Goal: Task Accomplishment & Management: Manage account settings

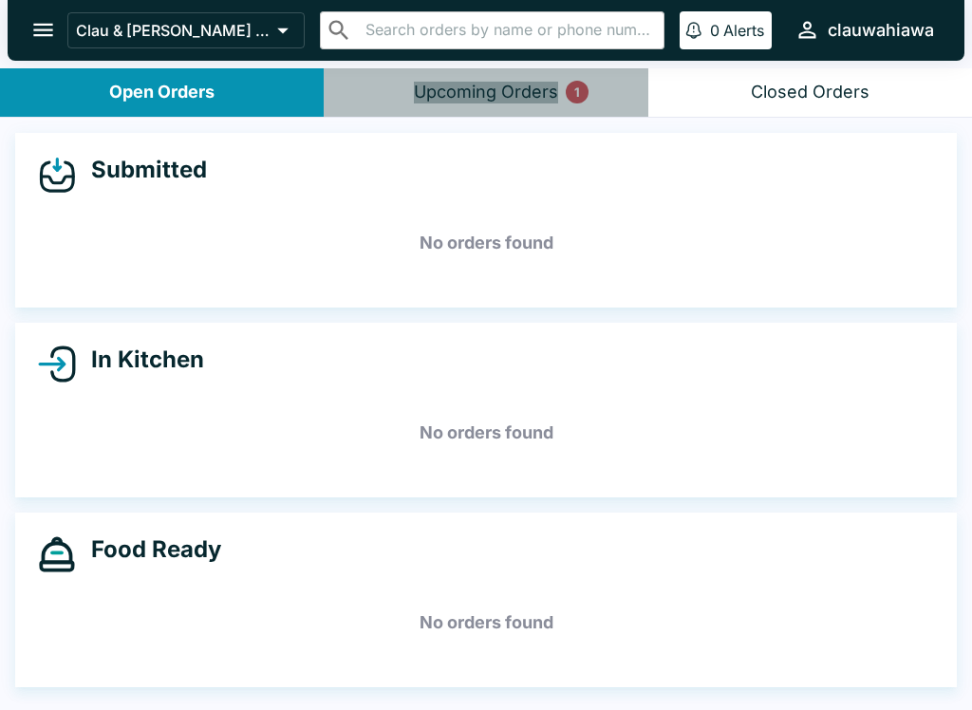
click at [529, 98] on div "Upcoming Orders 1" at bounding box center [486, 93] width 144 height 22
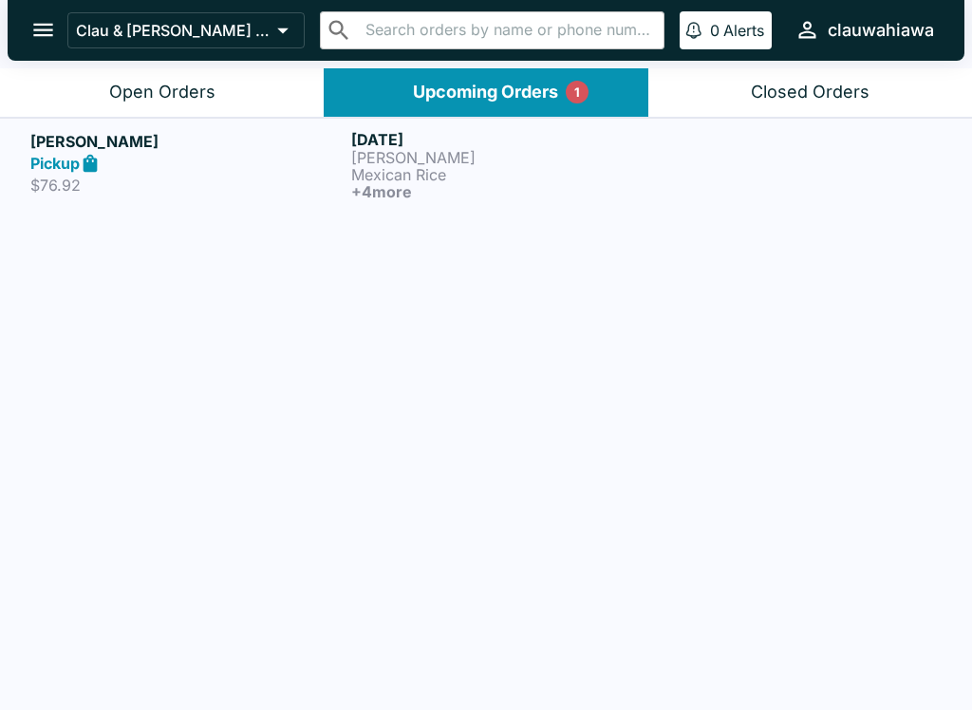
click at [287, 184] on p "$76.92" at bounding box center [186, 185] width 313 height 19
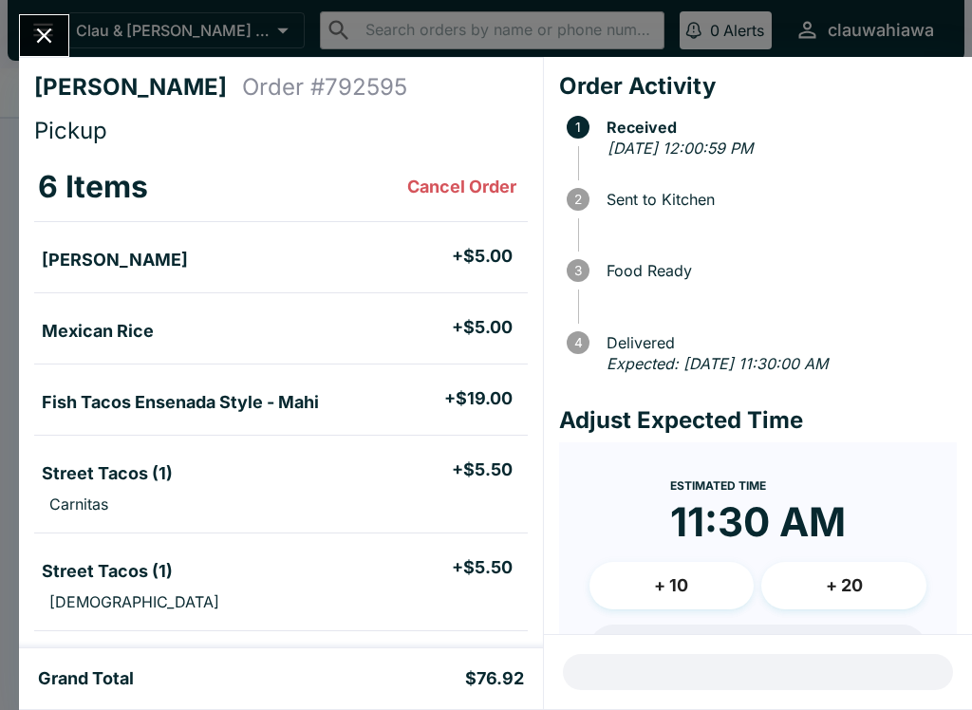
click at [488, 187] on button "Cancel Order" at bounding box center [461, 187] width 124 height 38
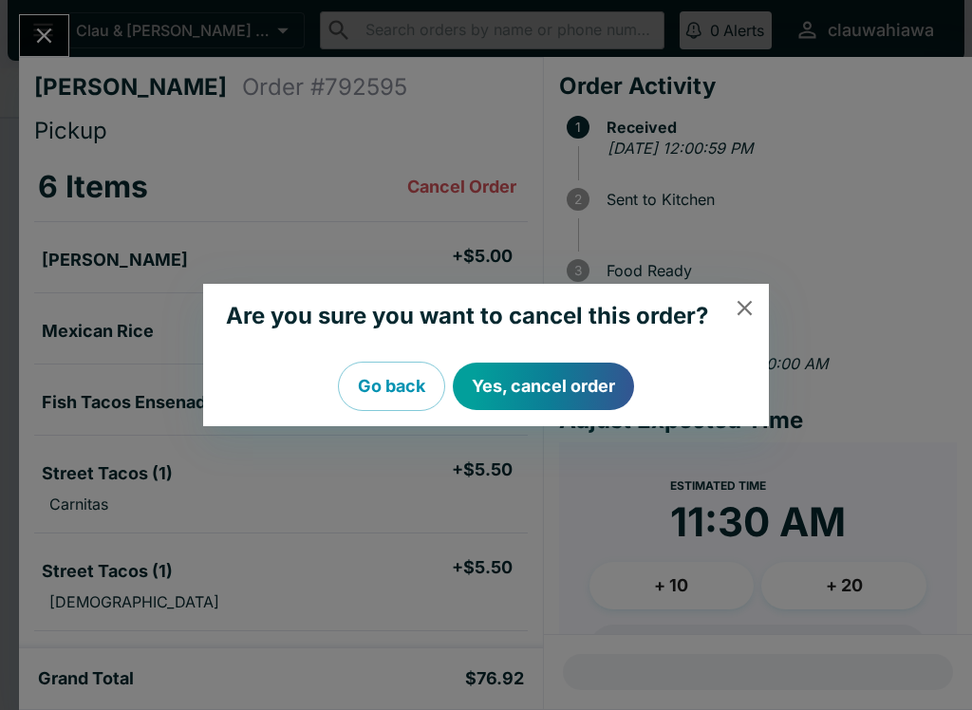
click at [750, 313] on icon "close" at bounding box center [745, 308] width 26 height 26
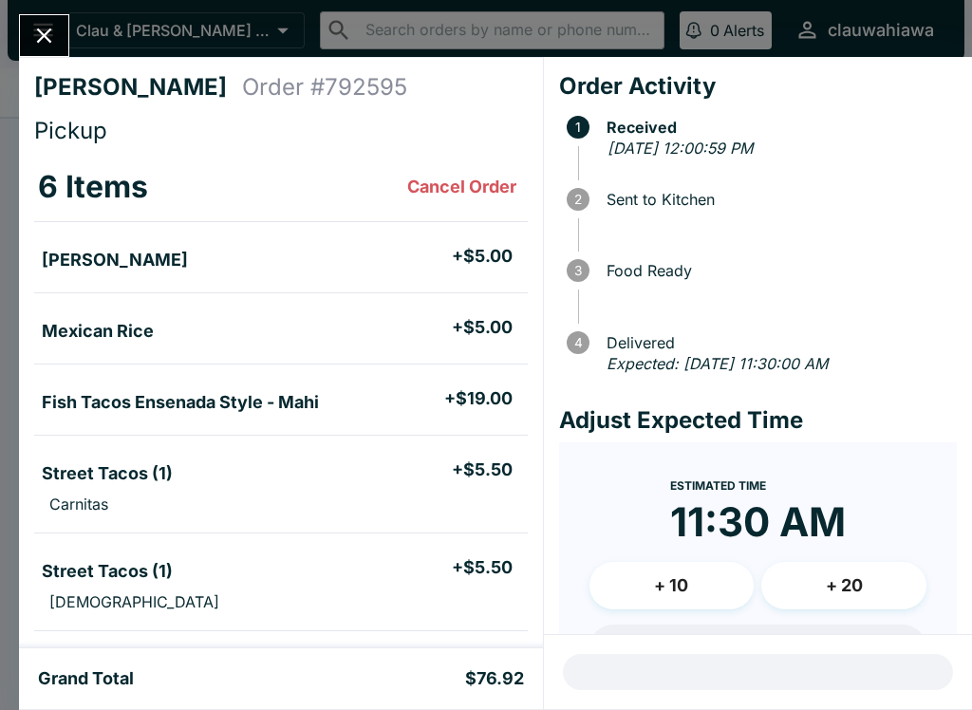
click at [476, 187] on button "Cancel Order" at bounding box center [461, 187] width 124 height 38
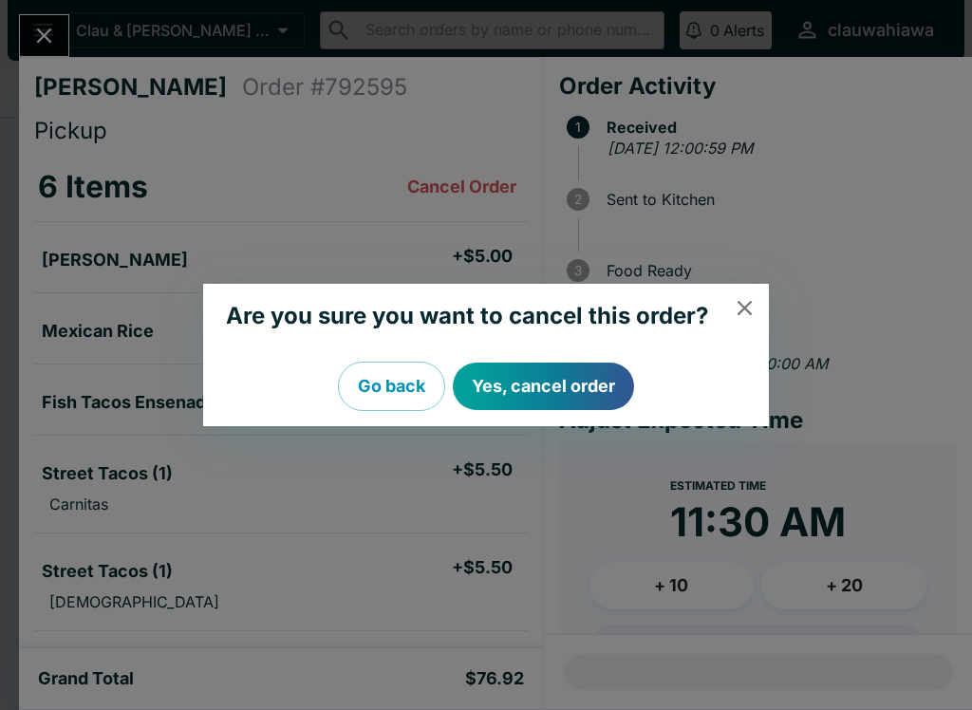
click at [580, 390] on button "Yes, cancel order" at bounding box center [543, 385] width 181 height 47
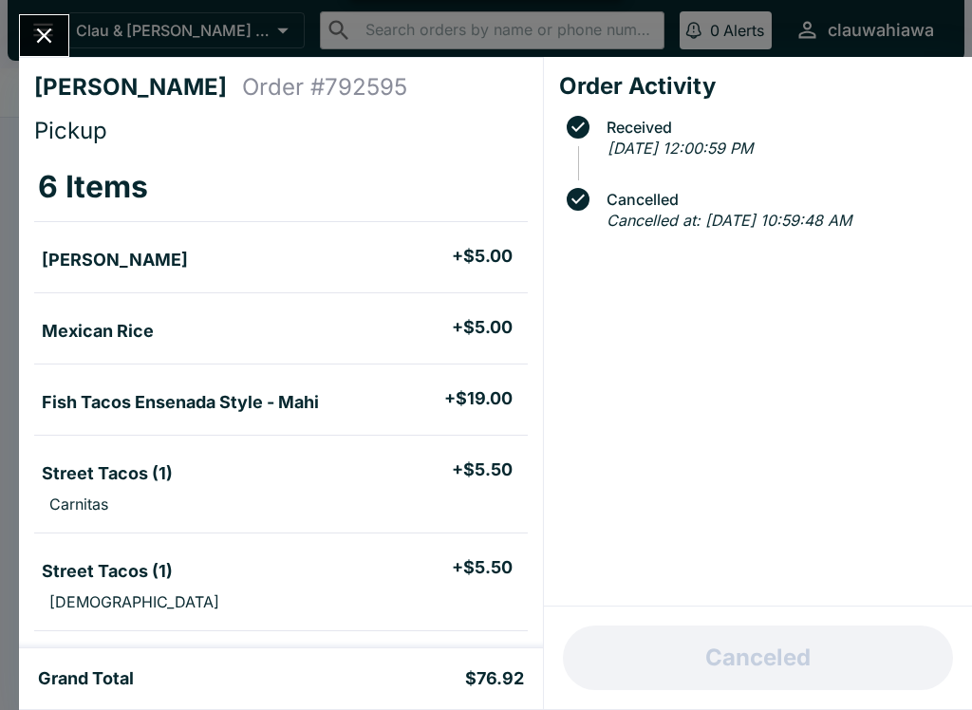
click at [49, 41] on icon "Close" at bounding box center [44, 35] width 15 height 15
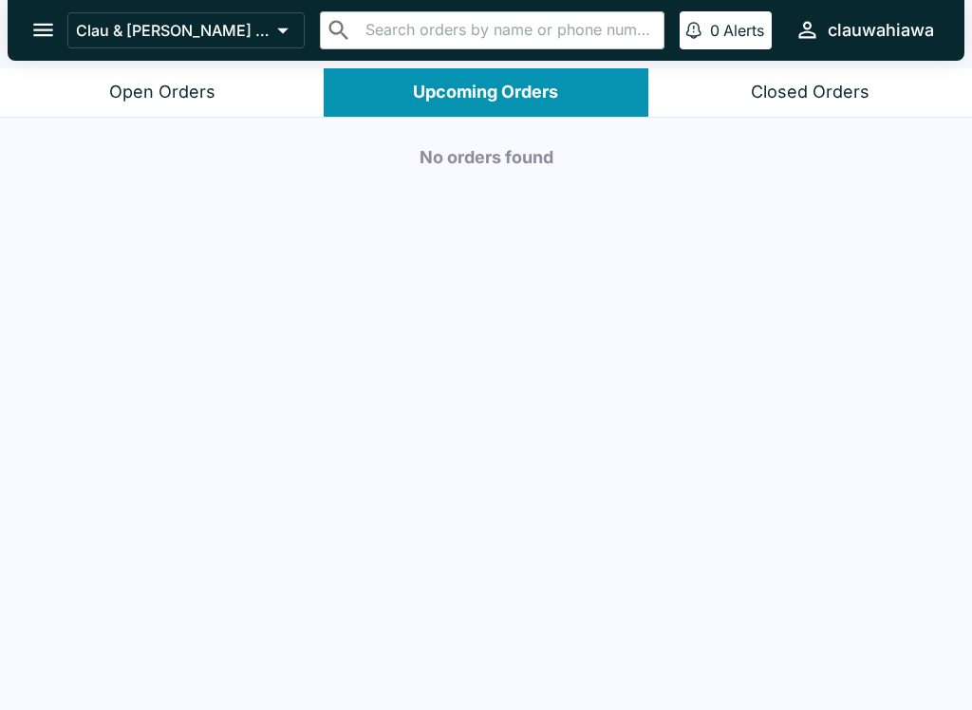
click at [213, 100] on div "Open Orders" at bounding box center [162, 93] width 106 height 22
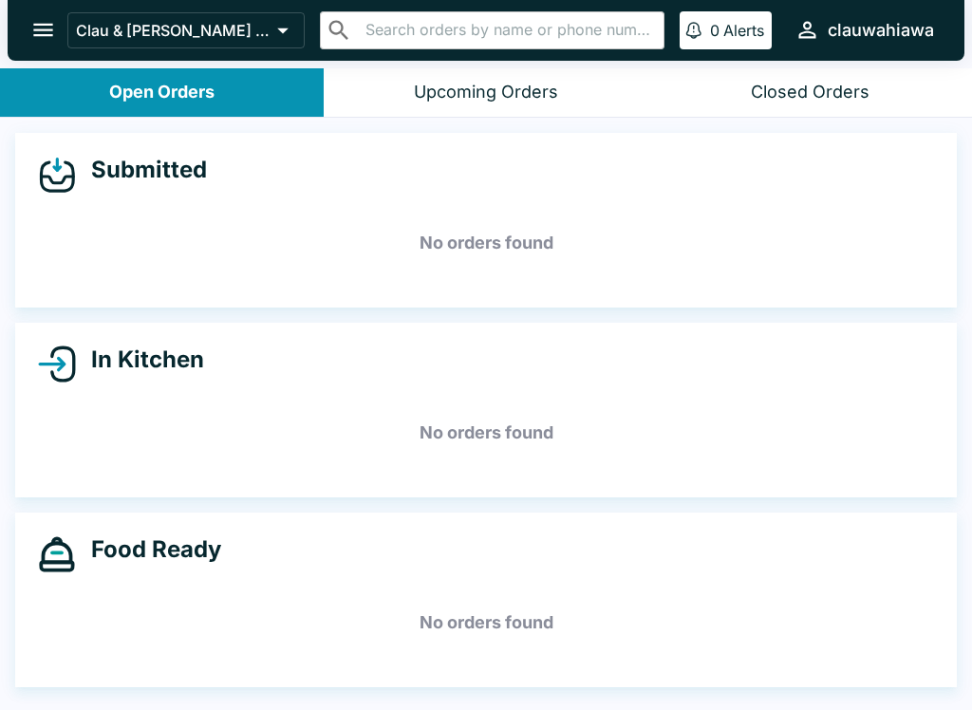
click at [559, 94] on button "Upcoming Orders" at bounding box center [486, 92] width 324 height 48
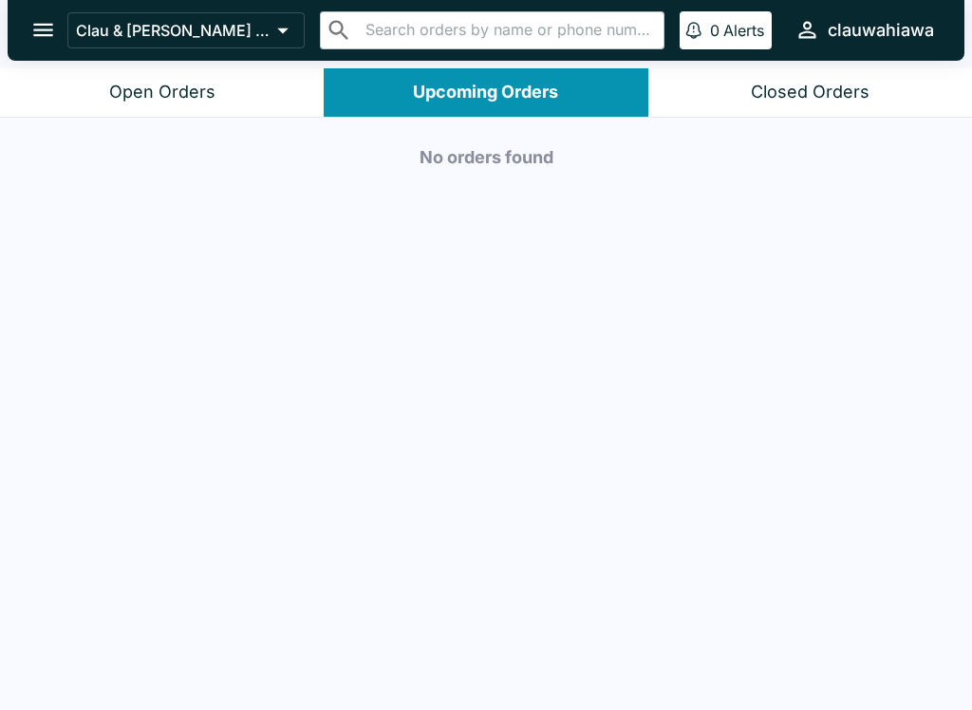
click at [885, 104] on button "Closed Orders" at bounding box center [810, 92] width 324 height 48
